Goal: Task Accomplishment & Management: Complete application form

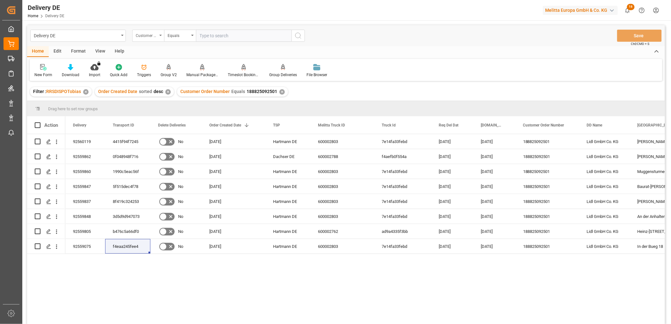
click at [144, 35] on div "Customer Order Number" at bounding box center [147, 34] width 22 height 7
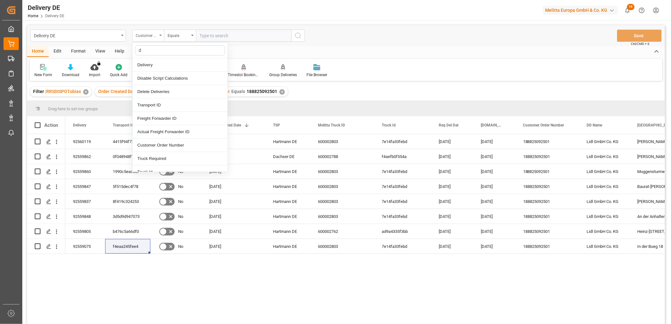
type input "dd"
click at [148, 130] on div "DD City" at bounding box center [180, 131] width 95 height 13
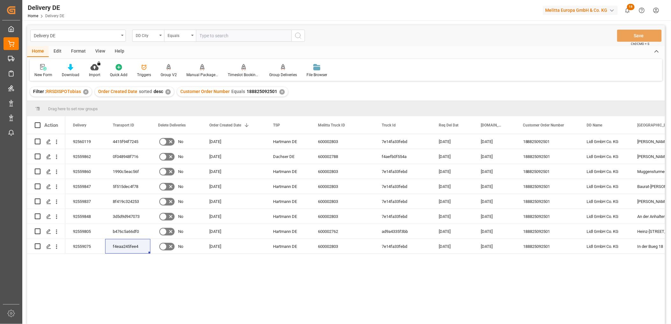
click at [205, 39] on input "text" at bounding box center [244, 36] width 96 height 12
type input "Augbsburg"
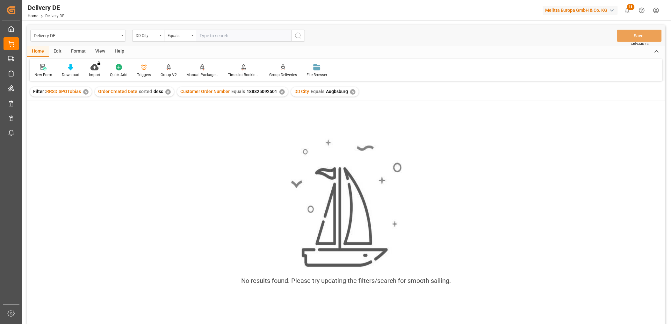
click at [217, 36] on input "text" at bounding box center [244, 36] width 96 height 12
type input "[GEOGRAPHIC_DATA]"
click at [281, 92] on div "✕" at bounding box center [282, 91] width 5 height 5
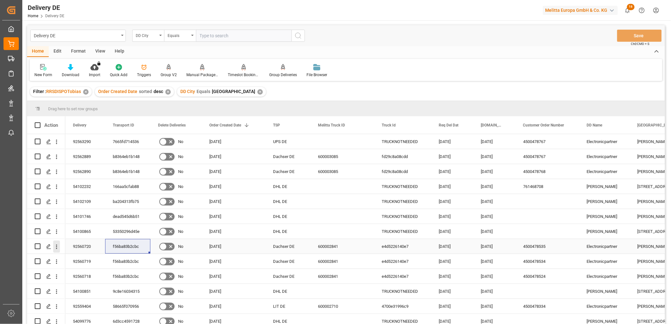
drag, startPoint x: 54, startPoint y: 247, endPoint x: 59, endPoint y: 247, distance: 5.4
click at [54, 247] on icon "open menu" at bounding box center [56, 247] width 7 height 7
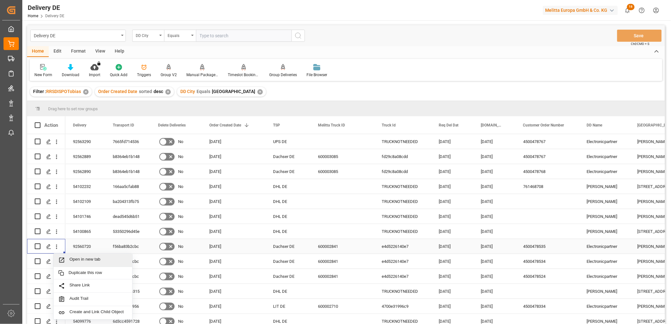
click at [79, 259] on span "Open in new tab" at bounding box center [99, 260] width 58 height 7
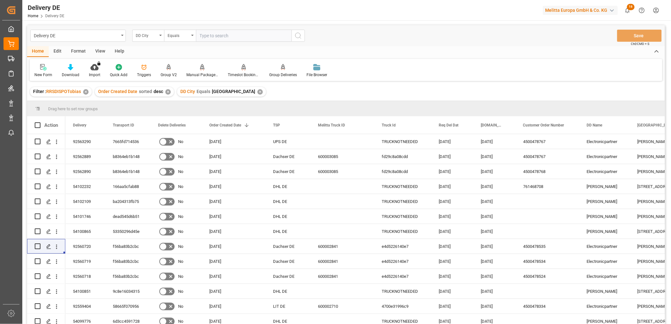
click at [513, 51] on div "Home Edit Format View Help" at bounding box center [346, 51] width 638 height 11
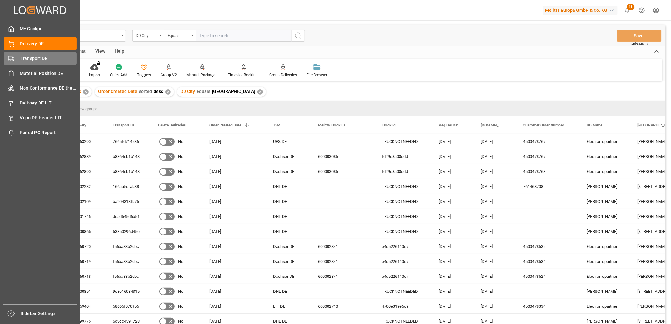
click at [21, 62] on div "Transport DE Transport DE" at bounding box center [40, 58] width 73 height 12
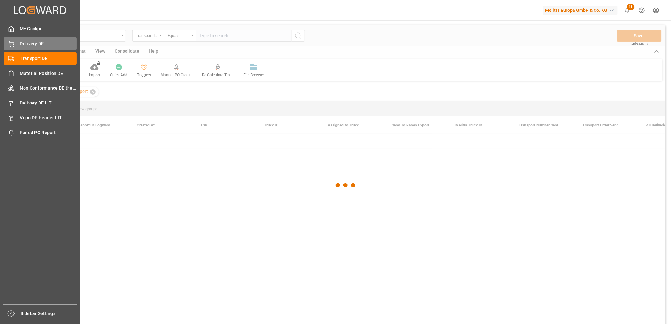
click at [33, 40] on span "Delivery DE" at bounding box center [48, 43] width 57 height 7
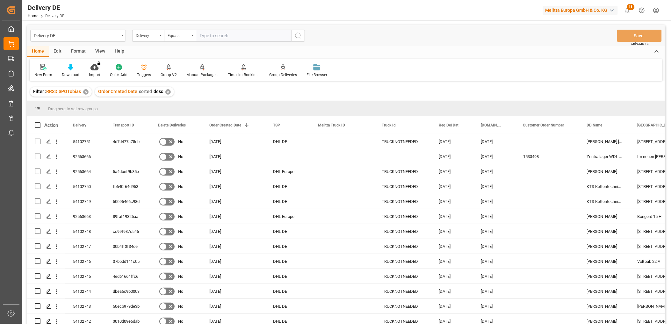
click at [211, 37] on input "text" at bounding box center [244, 36] width 96 height 12
paste input "92563666"
type input "92563666"
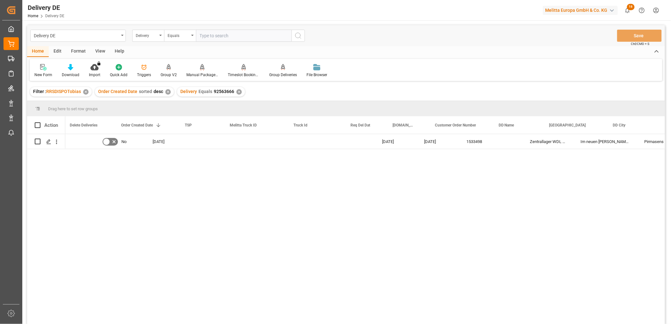
scroll to position [0, 142]
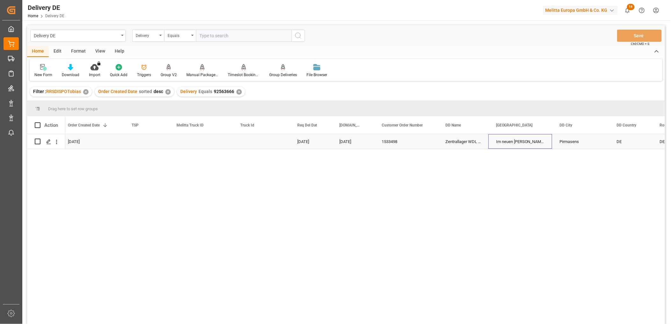
click at [512, 141] on div "Im neuen [PERSON_NAME] 14" at bounding box center [521, 141] width 64 height 15
click at [158, 34] on div "Delivery" at bounding box center [148, 36] width 32 height 12
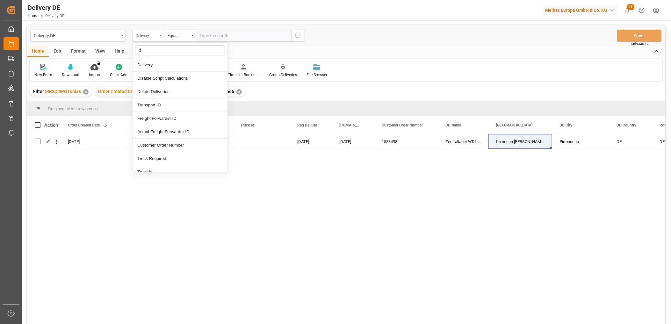
type input "dd"
click at [152, 93] on div "[GEOGRAPHIC_DATA]" at bounding box center [180, 91] width 95 height 13
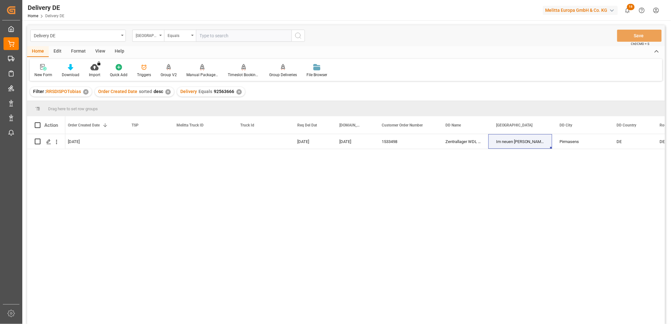
click at [215, 37] on input "text" at bounding box center [244, 36] width 96 height 12
paste input "Im neuen [PERSON_NAME] 14"
type input "Im neuen [PERSON_NAME] 14"
click at [300, 37] on line "search button" at bounding box center [300, 37] width 1 height 1
click at [237, 91] on div "✕" at bounding box center [239, 91] width 5 height 5
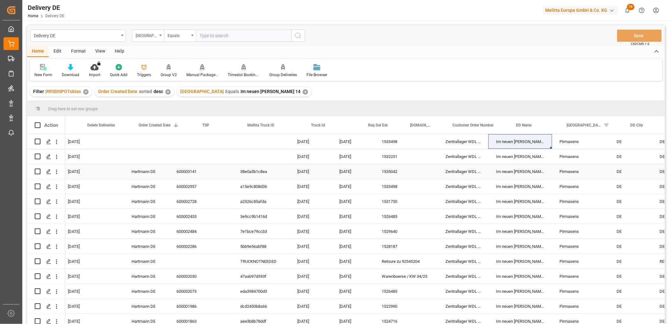
scroll to position [0, 71]
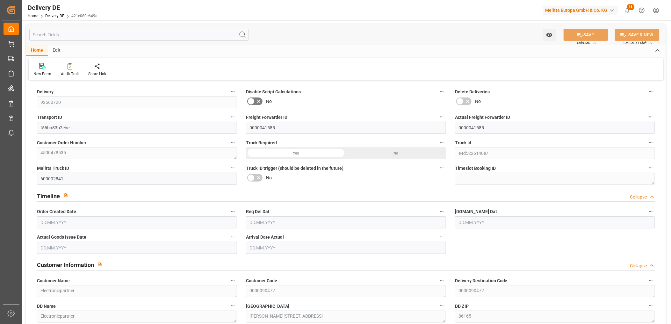
type input "1"
type input "12.895"
type input "44"
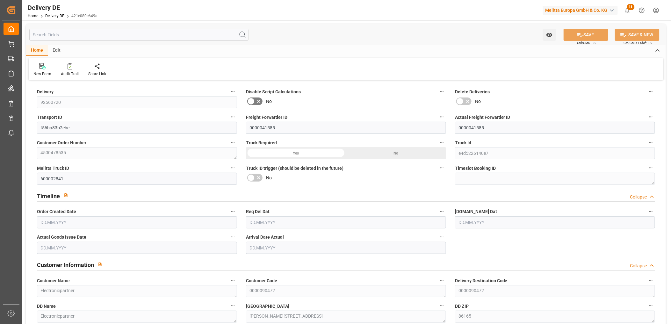
type input "348.048"
type input "[DATE]"
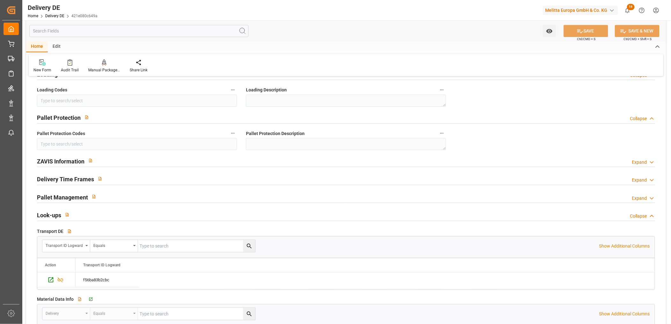
scroll to position [850, 0]
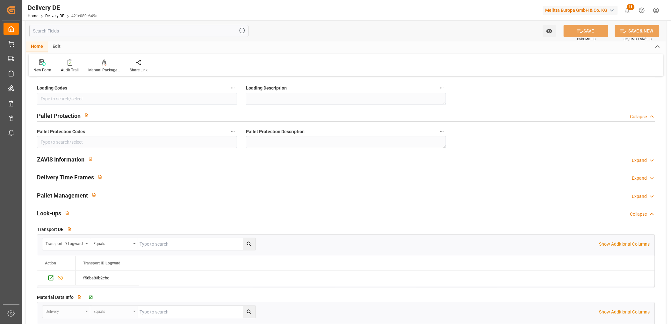
click at [639, 158] on div "Expand" at bounding box center [640, 160] width 15 height 7
